Goal: Task Accomplishment & Management: Use online tool/utility

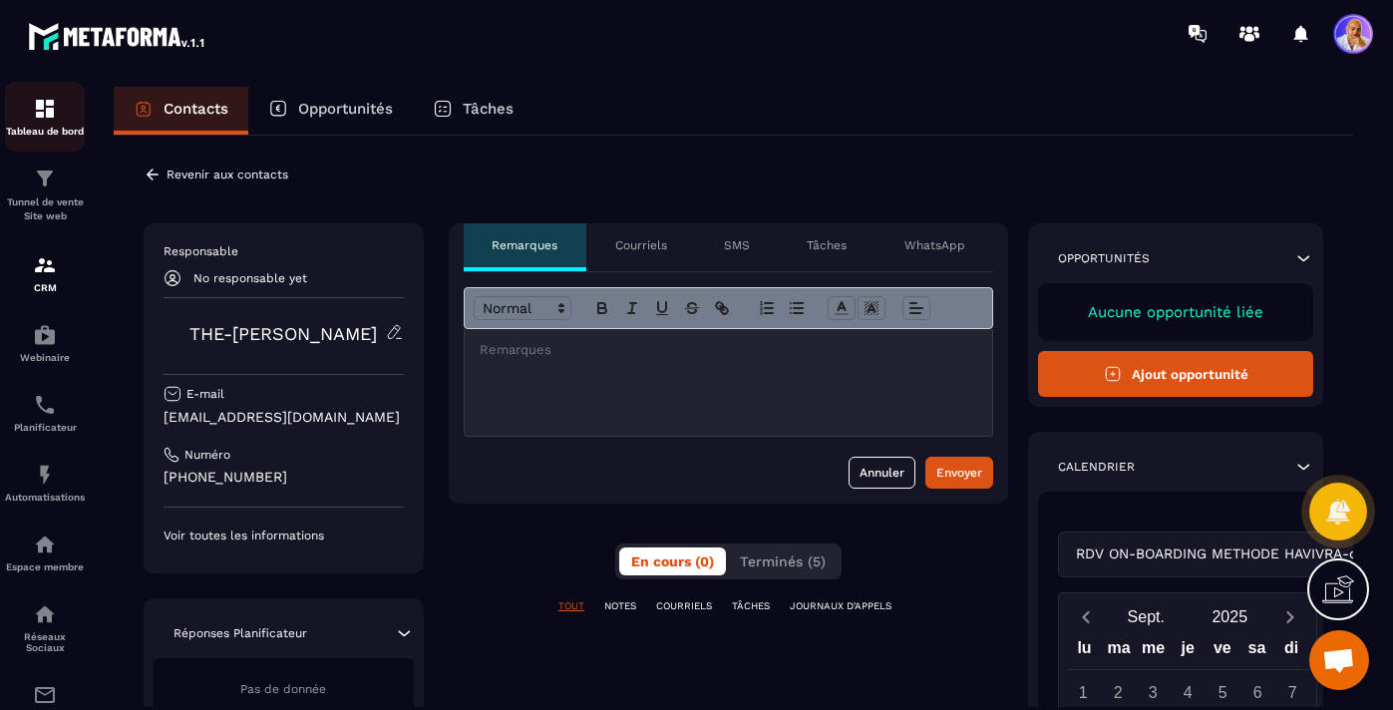
click at [37, 109] on img at bounding box center [45, 109] width 24 height 24
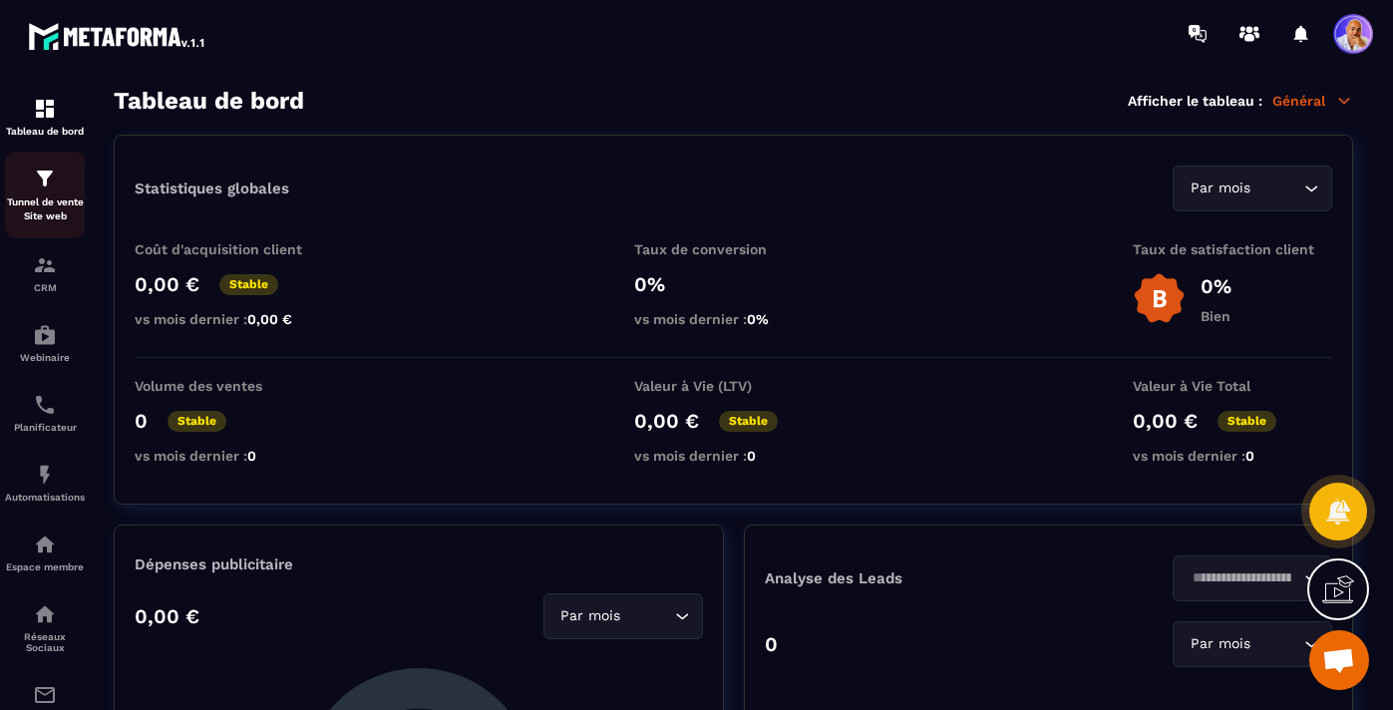
click at [50, 192] on div "Tunnel de vente Site web" at bounding box center [45, 194] width 80 height 57
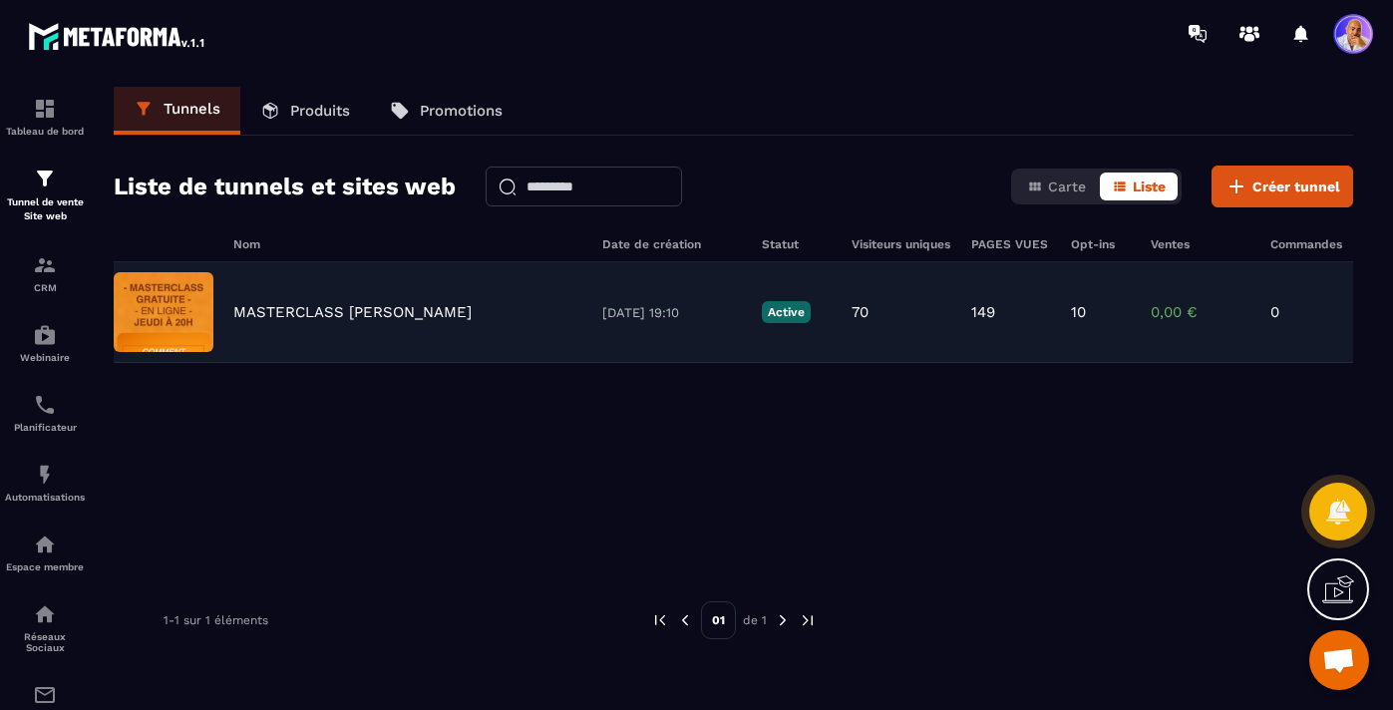
click at [386, 311] on p "MASTERCLASS [PERSON_NAME]" at bounding box center [352, 312] width 238 height 18
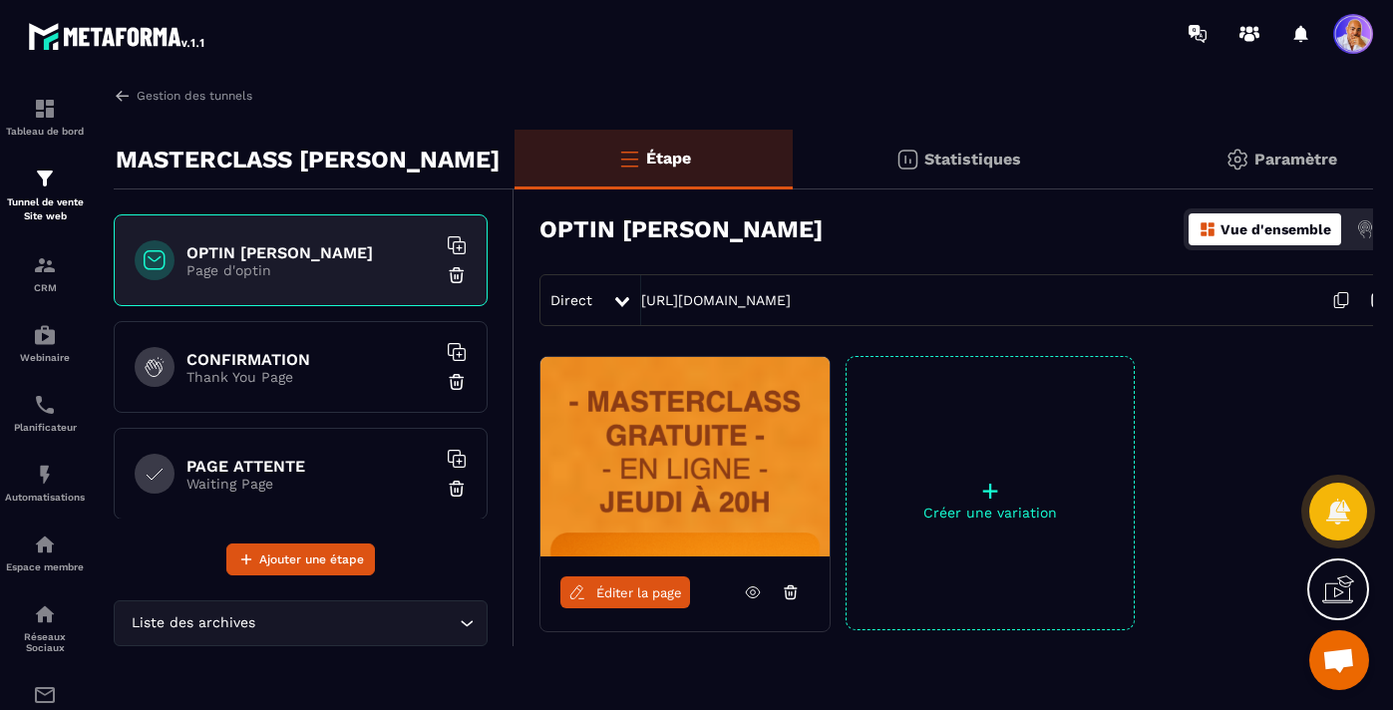
click at [602, 588] on span "Éditer la page" at bounding box center [639, 592] width 86 height 15
